Goal: Task Accomplishment & Management: Manage account settings

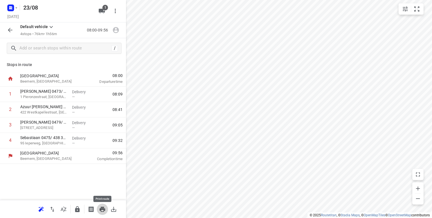
click at [102, 208] on icon "button" at bounding box center [103, 209] width 6 height 5
click at [79, 213] on button "button" at bounding box center [77, 209] width 11 height 11
click at [9, 31] on icon "button" at bounding box center [10, 30] width 5 height 5
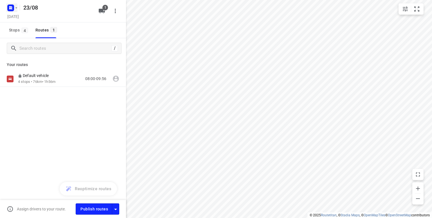
click at [16, 10] on icon "button" at bounding box center [16, 8] width 5 height 5
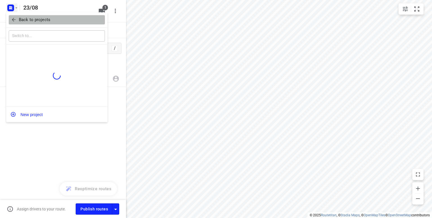
click at [21, 18] on p "Back to projects" at bounding box center [35, 20] width 32 height 6
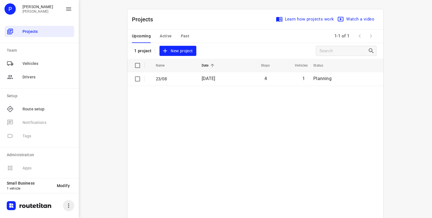
click at [67, 205] on icon "button" at bounding box center [68, 206] width 7 height 7
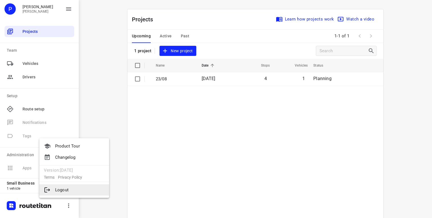
click at [59, 190] on li "Logout" at bounding box center [74, 190] width 70 height 11
